Goal: Task Accomplishment & Management: Use online tool/utility

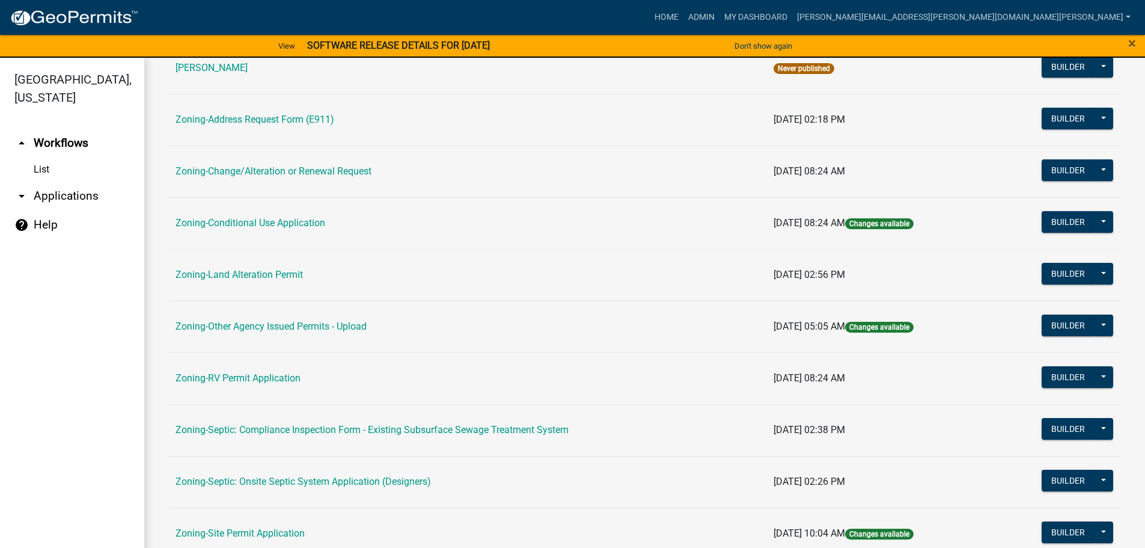
scroll to position [361, 0]
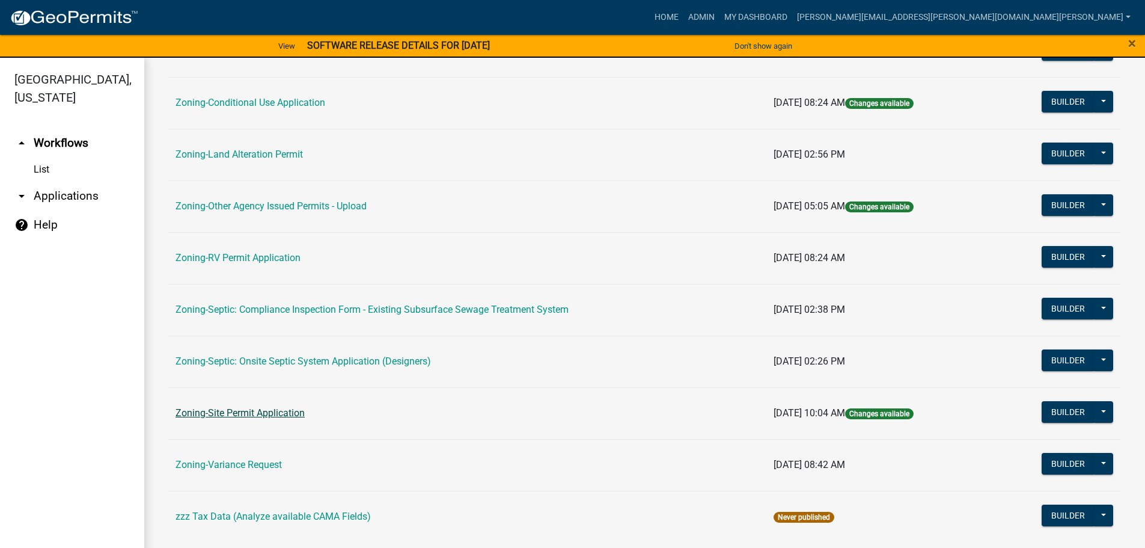
click at [263, 411] on link "Zoning-Site Permit Application" at bounding box center [240, 412] width 129 height 11
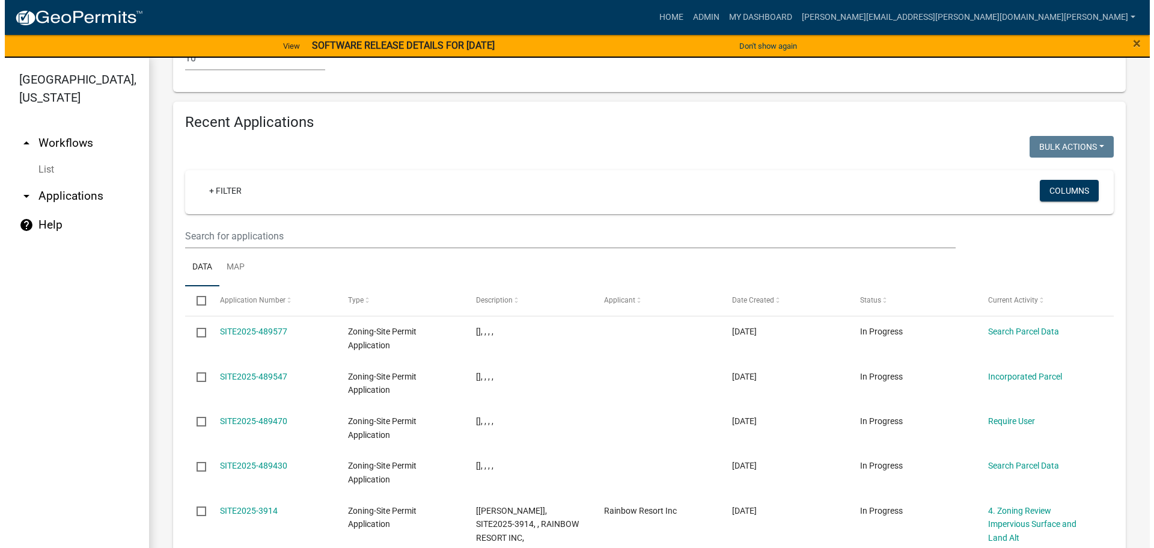
scroll to position [1570, 0]
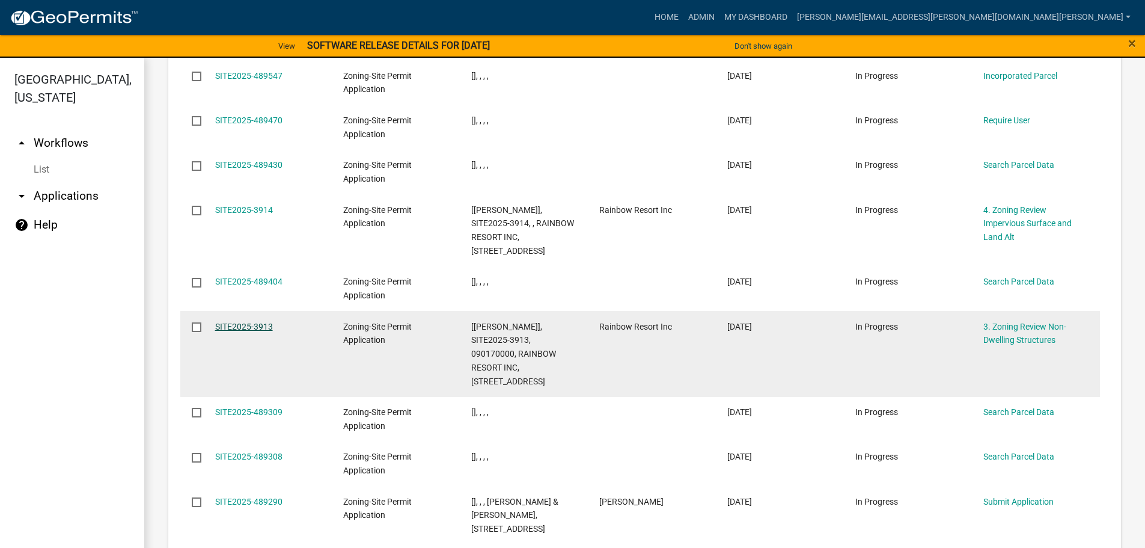
click at [258, 322] on link "SITE2025-3913" at bounding box center [244, 327] width 58 height 10
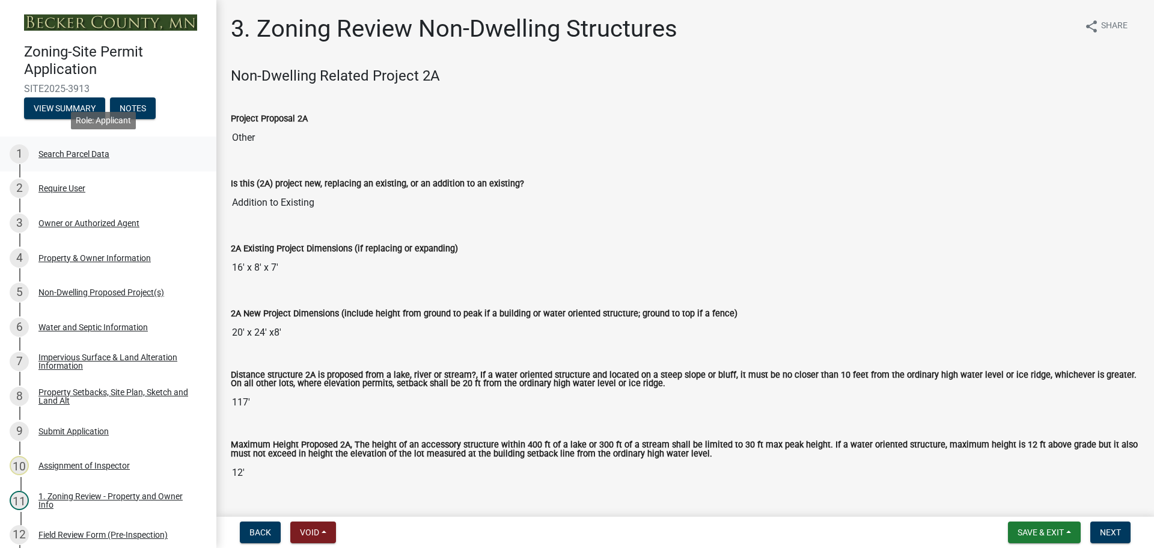
click at [75, 150] on div "Search Parcel Data" at bounding box center [73, 154] width 71 height 8
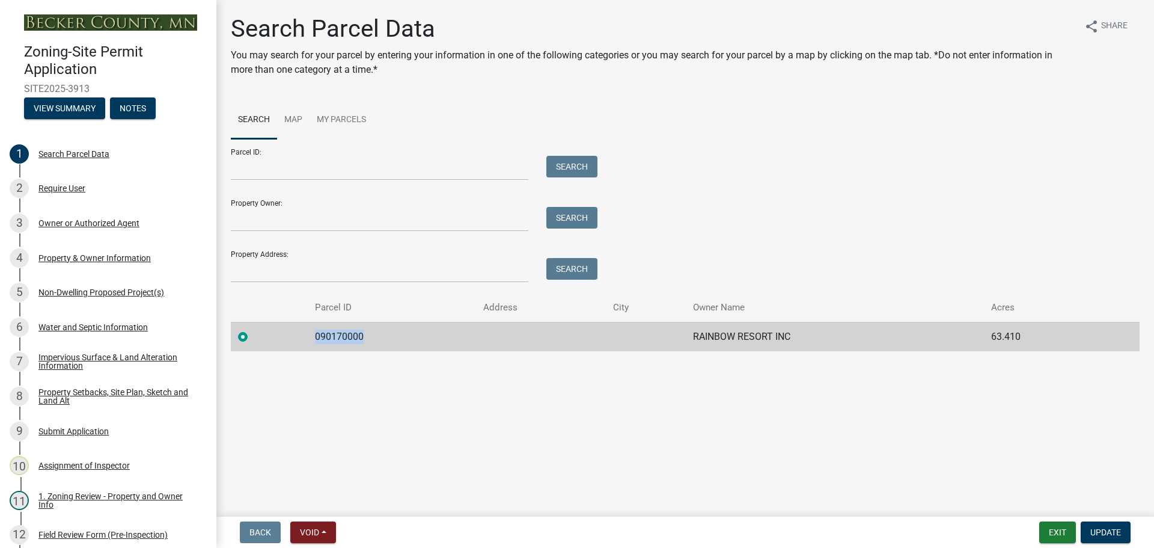
drag, startPoint x: 370, startPoint y: 334, endPoint x: 312, endPoint y: 328, distance: 58.6
click at [312, 328] on td "090170000" at bounding box center [392, 336] width 168 height 29
copy td "090170000"
click at [415, 341] on td "090170000" at bounding box center [392, 336] width 168 height 29
drag, startPoint x: 363, startPoint y: 335, endPoint x: 316, endPoint y: 334, distance: 46.9
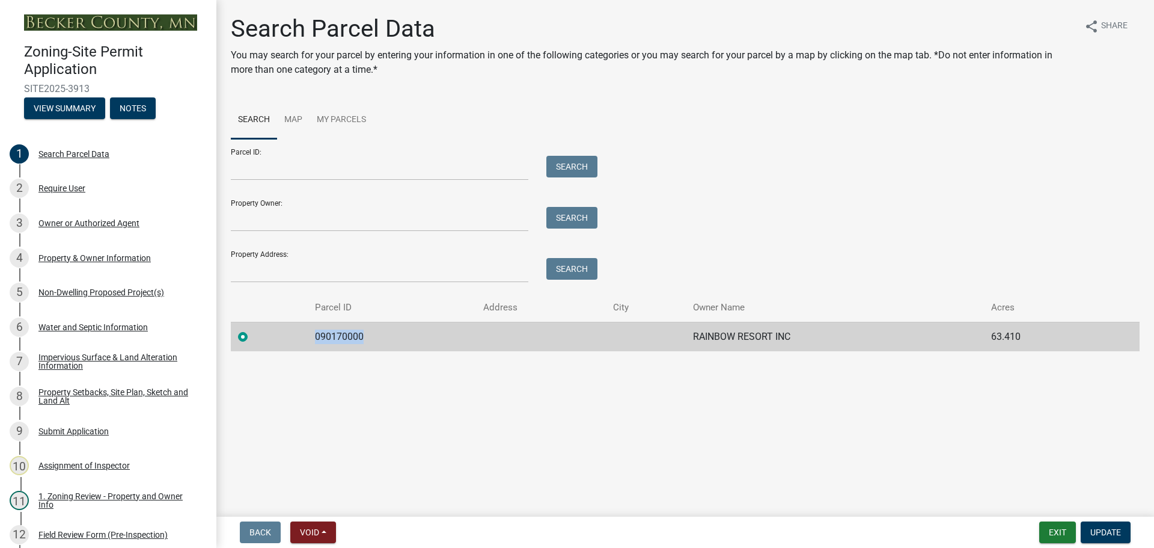
click at [316, 334] on td "090170000" at bounding box center [392, 336] width 168 height 29
copy td "090170000"
